Goal: Find specific fact: Find specific fact

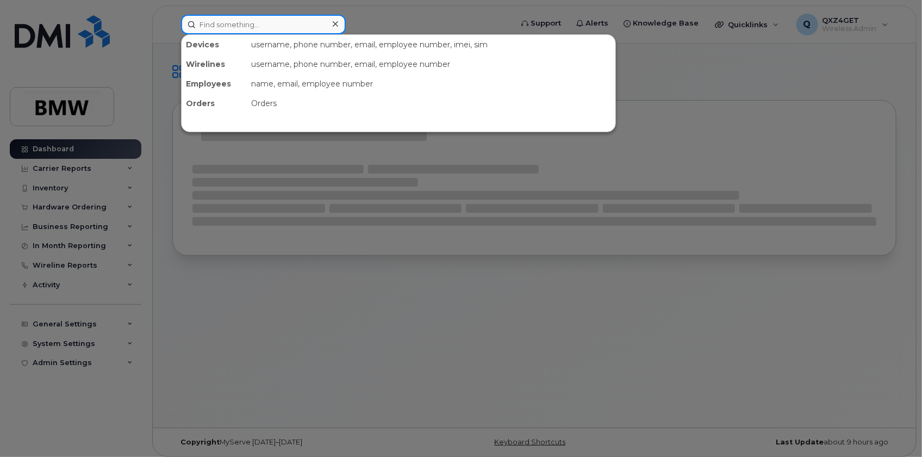
click at [201, 27] on input at bounding box center [263, 25] width 165 height 20
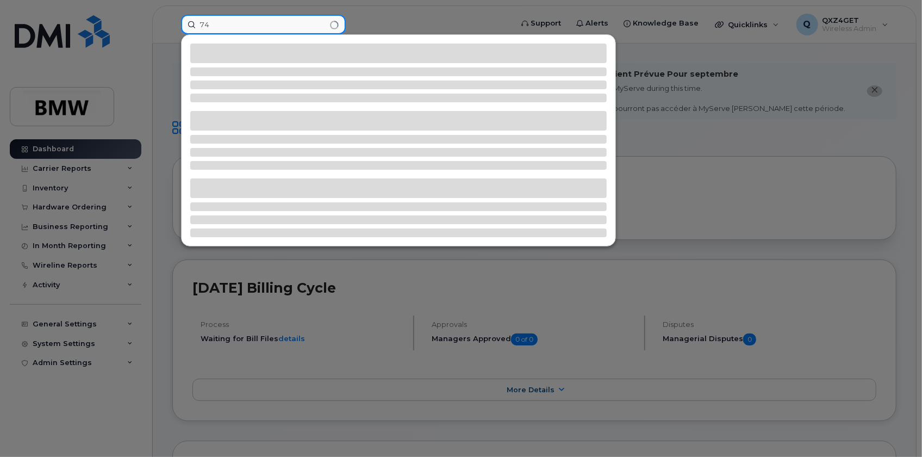
type input "7"
type input "7408898418"
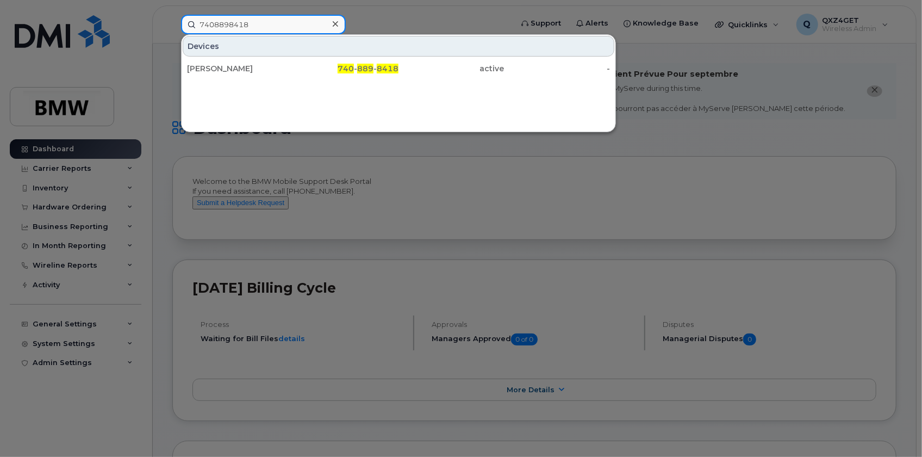
click at [295, 25] on input "7408898418" at bounding box center [263, 25] width 165 height 20
drag, startPoint x: 294, startPoint y: 26, endPoint x: 163, endPoint y: 23, distance: 130.5
click at [172, 23] on div "7408898418 Devices [PERSON_NAME] 740 - 889 - 8418 active -" at bounding box center [342, 25] width 341 height 20
click at [277, 26] on input "7408898418" at bounding box center [263, 25] width 165 height 20
click at [339, 24] on div at bounding box center [335, 24] width 16 height 16
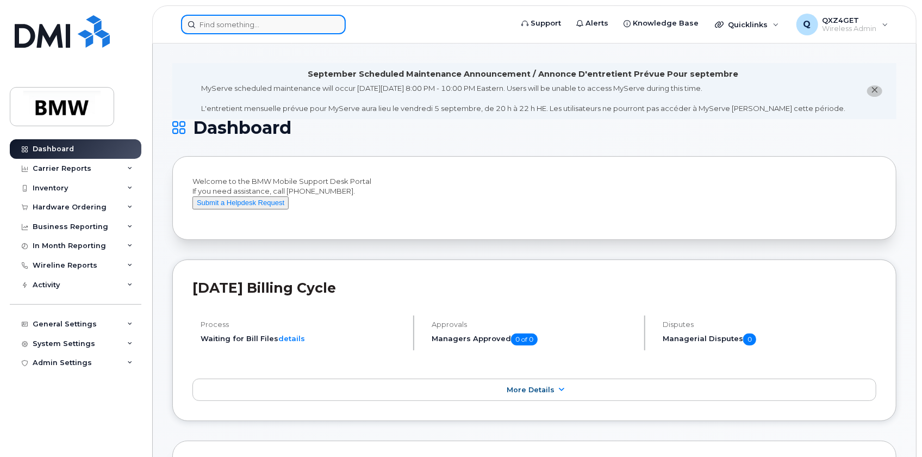
click at [302, 28] on input at bounding box center [263, 25] width 165 height 20
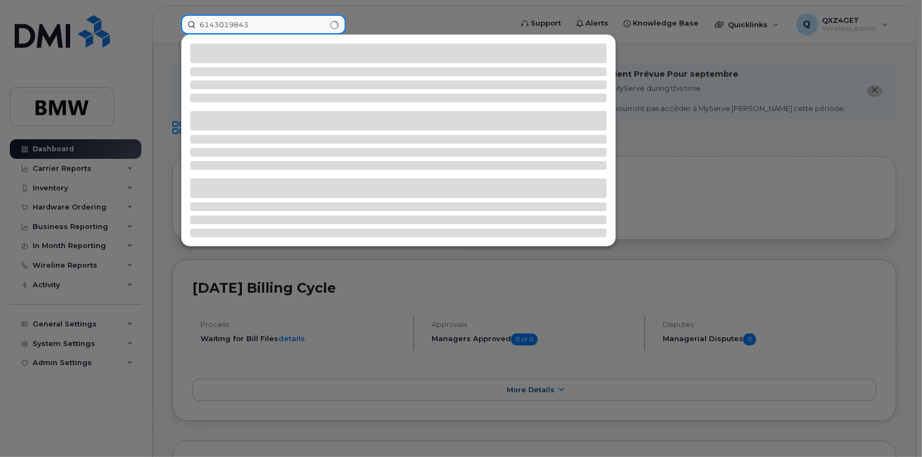
type input "6143019843"
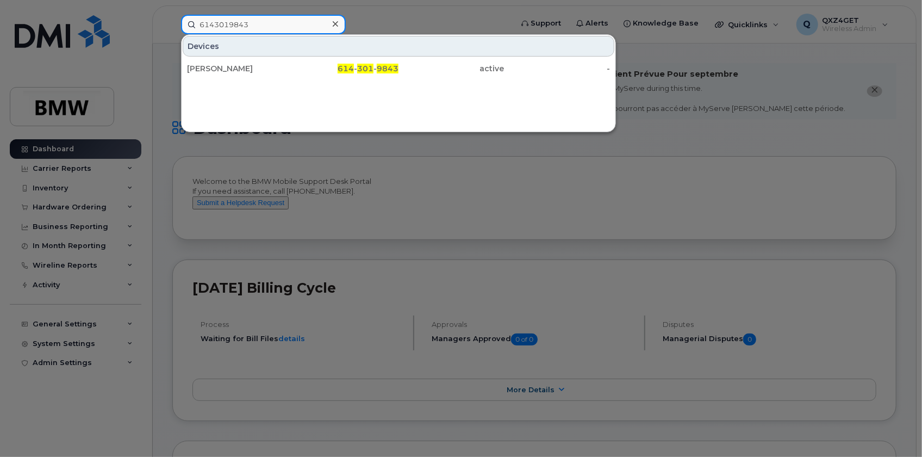
drag, startPoint x: 258, startPoint y: 16, endPoint x: 219, endPoint y: 24, distance: 39.4
click at [192, 23] on input "6143019843" at bounding box center [263, 25] width 165 height 20
